Goal: Task Accomplishment & Management: Use online tool/utility

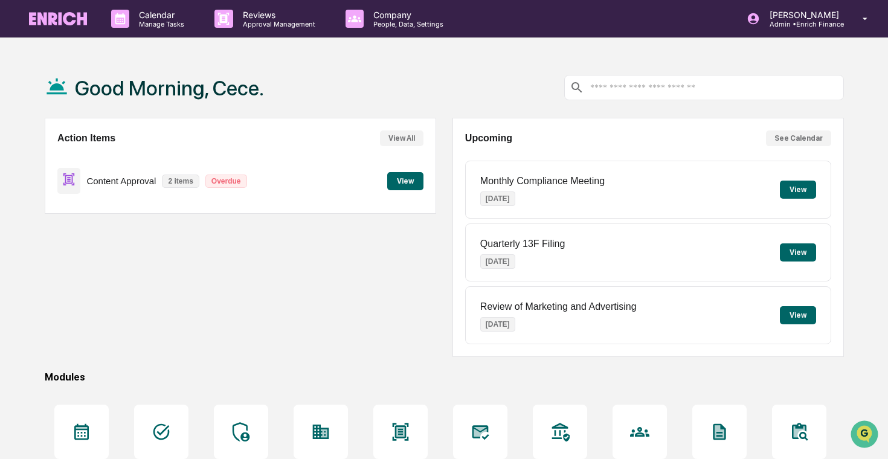
click at [397, 175] on button "View" at bounding box center [405, 181] width 36 height 18
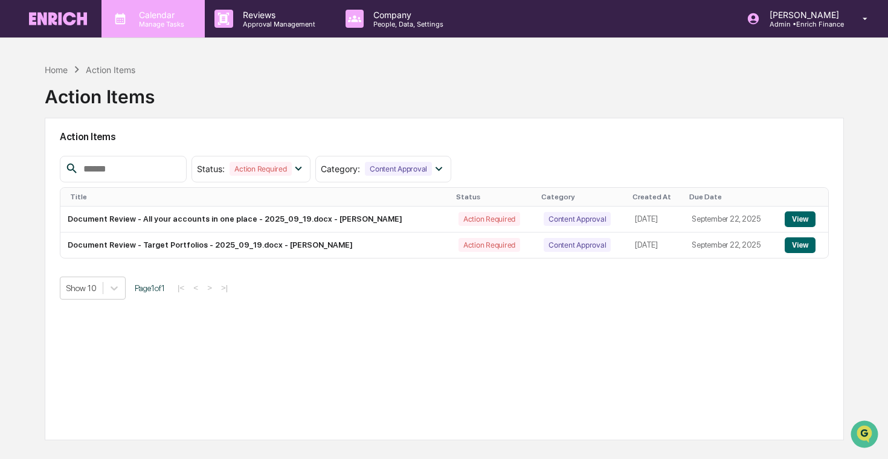
click at [176, 28] on div "Calendar Manage Tasks" at bounding box center [153, 18] width 103 height 37
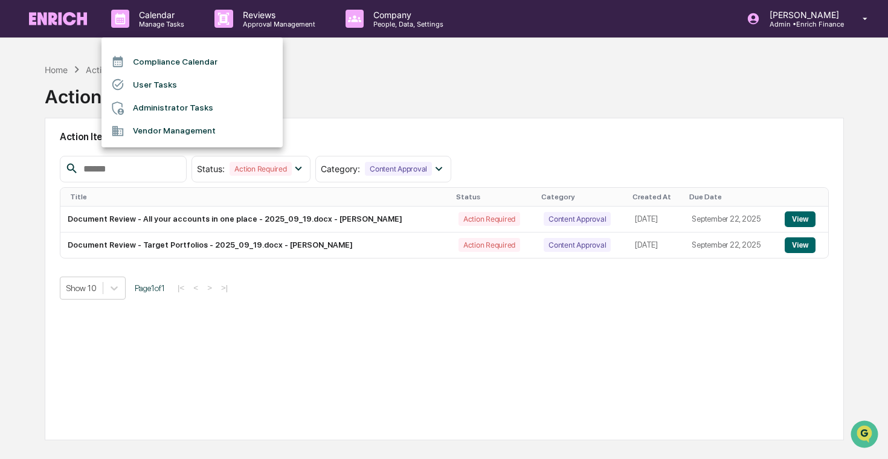
click at [224, 25] on div at bounding box center [444, 229] width 888 height 459
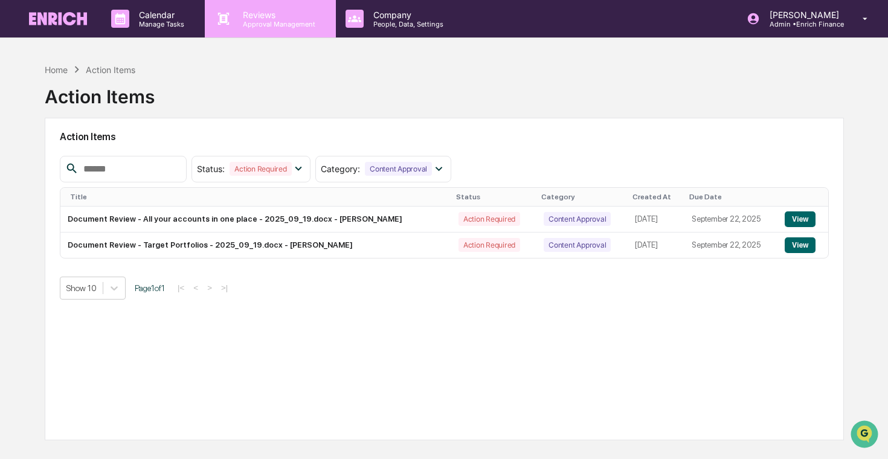
click at [233, 25] on p "Approval Management" at bounding box center [277, 24] width 88 height 8
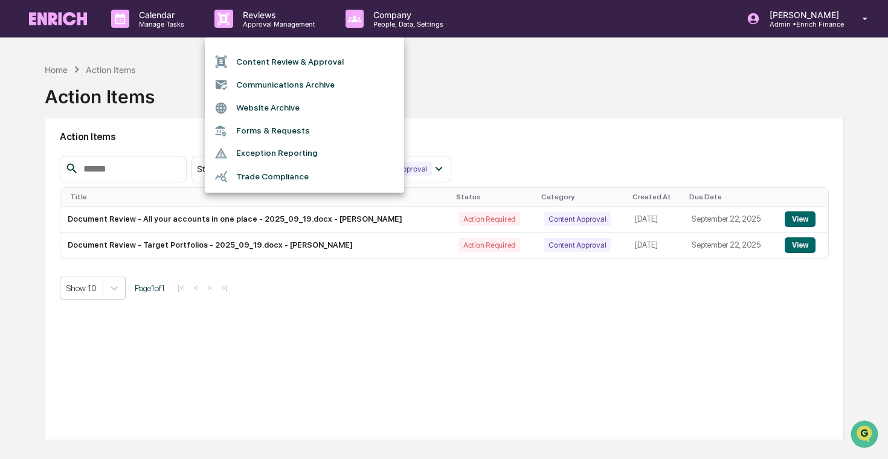
click at [247, 124] on li "Forms & Requests" at bounding box center [304, 131] width 199 height 22
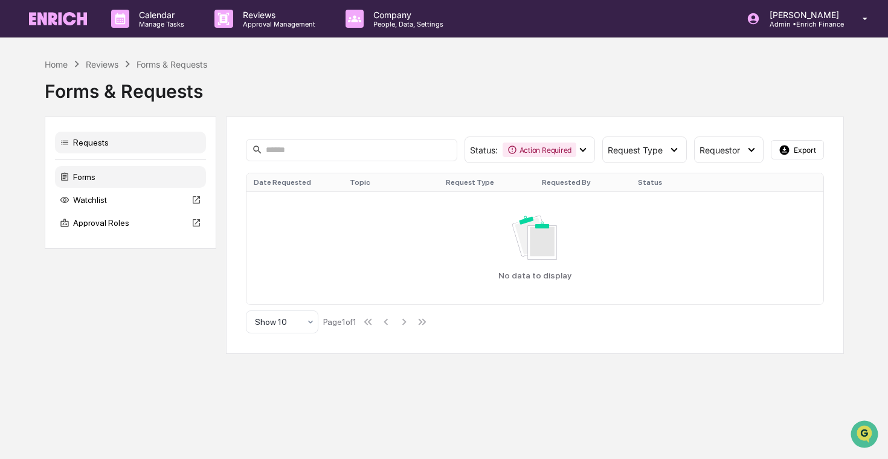
click at [105, 176] on div "Forms" at bounding box center [130, 177] width 151 height 22
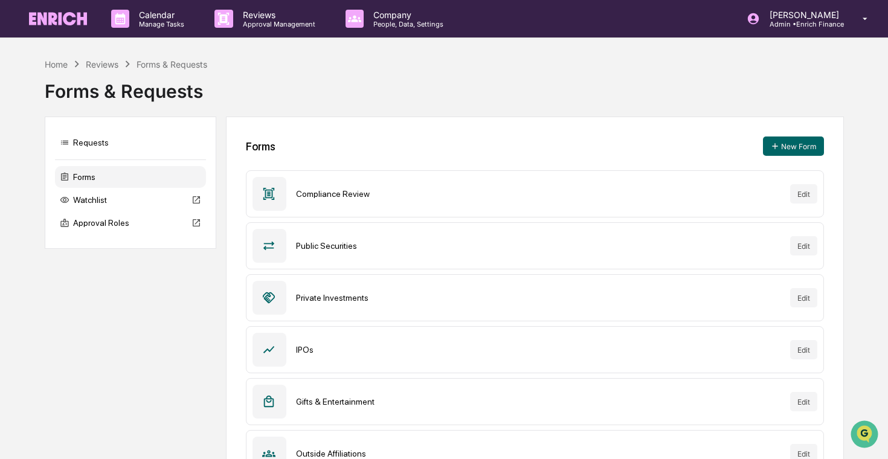
scroll to position [771, 0]
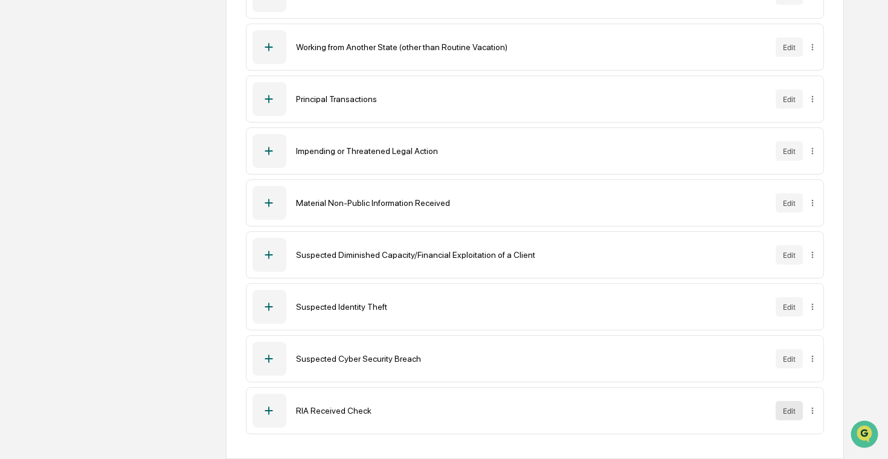
click at [787, 409] on button "Edit" at bounding box center [789, 410] width 27 height 19
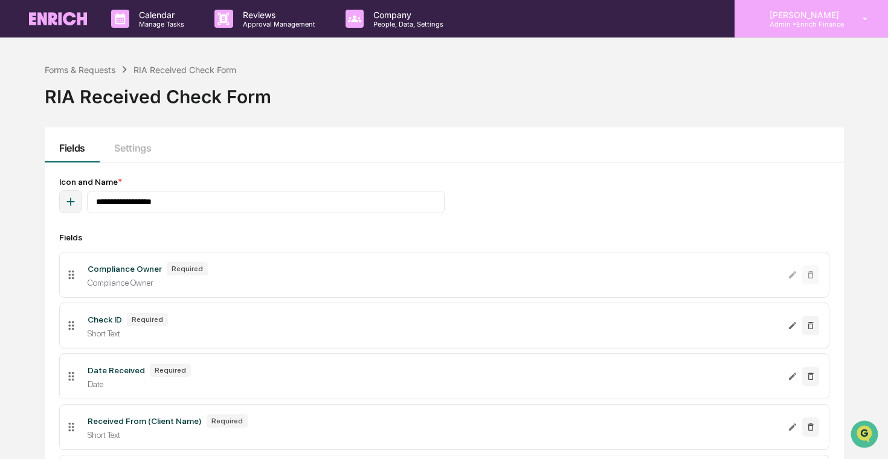
click at [812, 5] on div "[PERSON_NAME] Admin • Enrich Finance" at bounding box center [812, 18] width 154 height 37
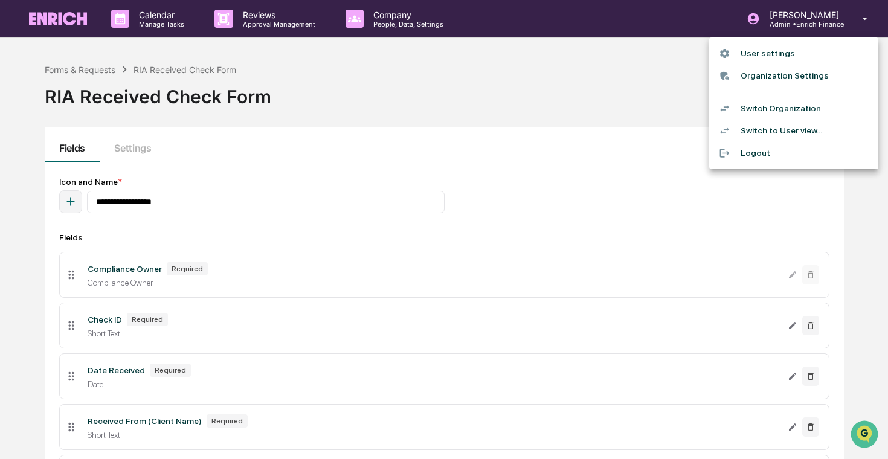
click at [814, 111] on li "Switch Organization" at bounding box center [794, 108] width 169 height 22
